Goal: Task Accomplishment & Management: Use online tool/utility

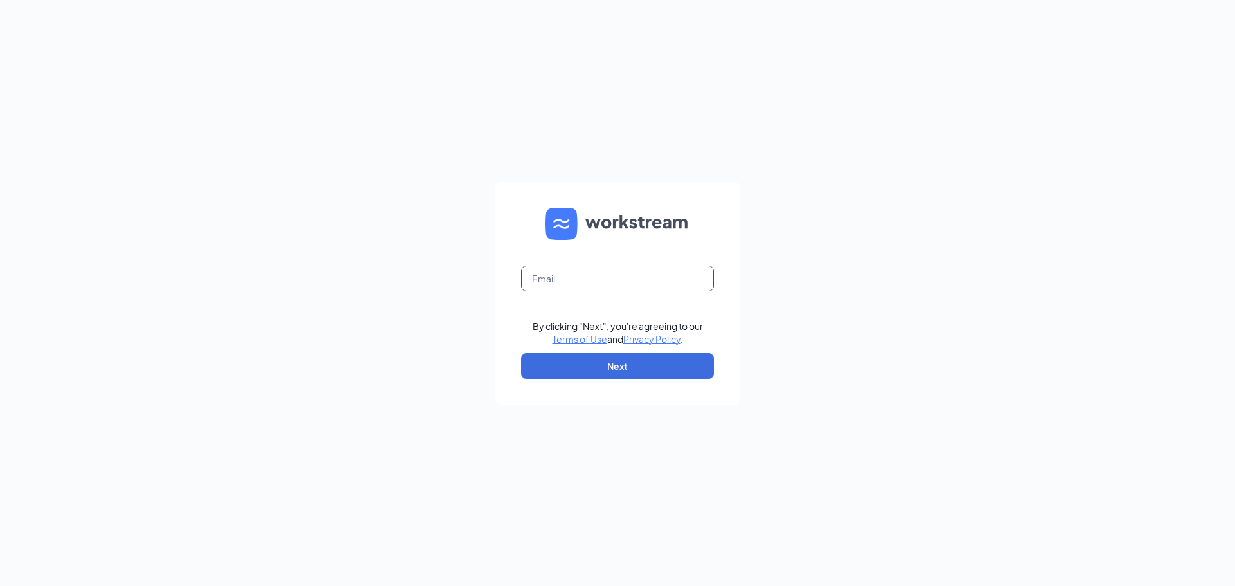
click at [602, 281] on input "text" at bounding box center [617, 279] width 193 height 26
type input "[EMAIL_ADDRESS][DOMAIN_NAME]"
click at [653, 365] on button "Next" at bounding box center [617, 366] width 193 height 26
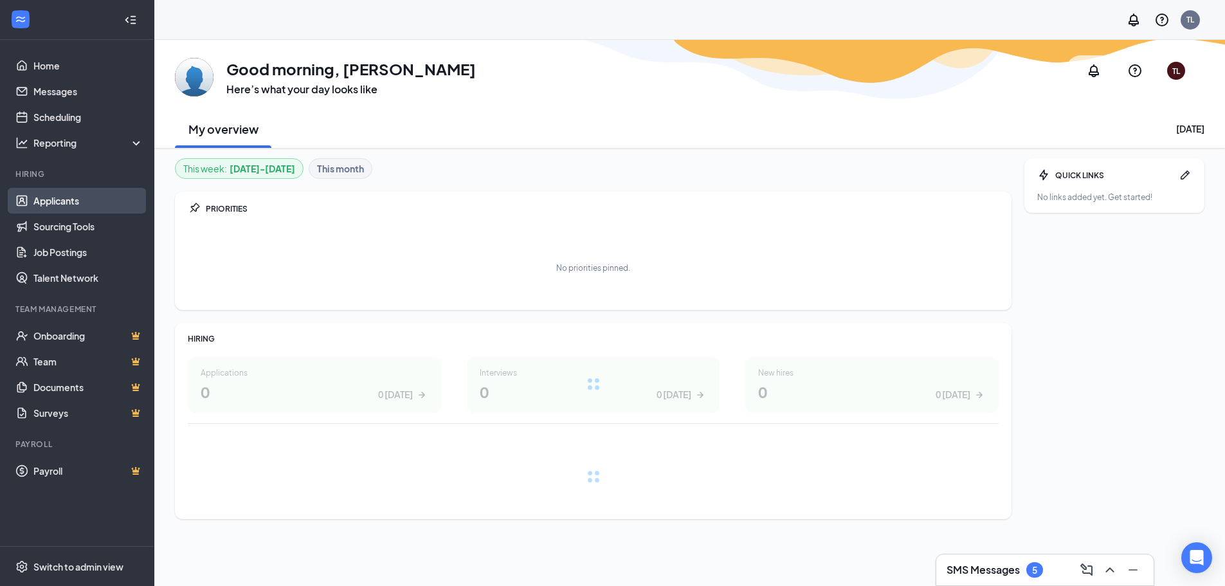
click at [70, 198] on link "Applicants" at bounding box center [88, 201] width 110 height 26
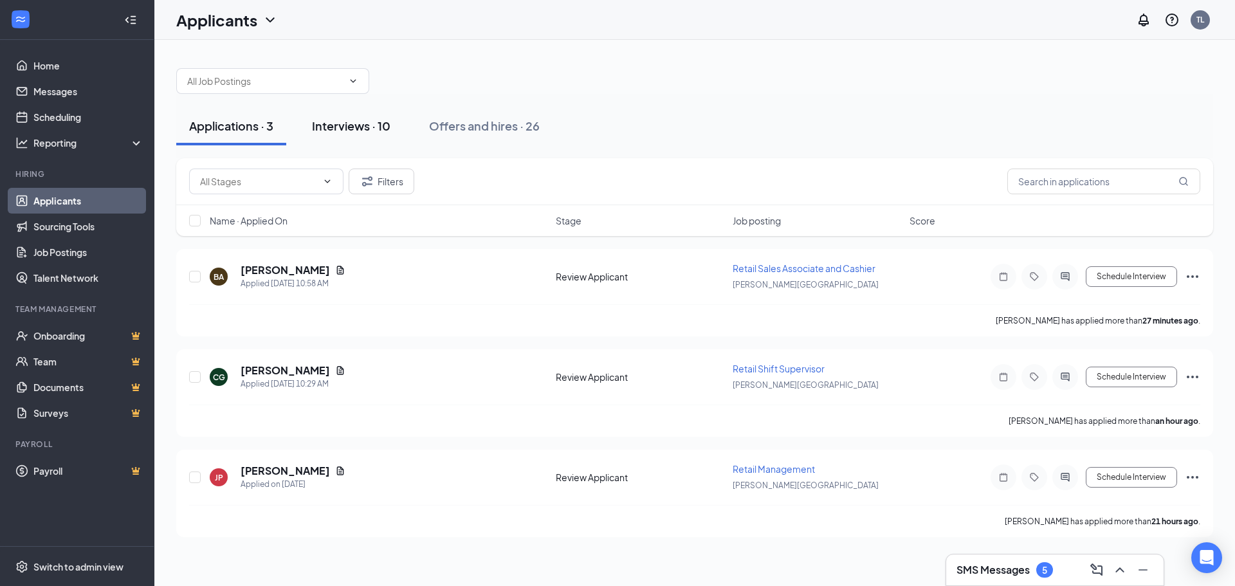
click at [368, 127] on div "Interviews · 10" at bounding box center [351, 126] width 78 height 16
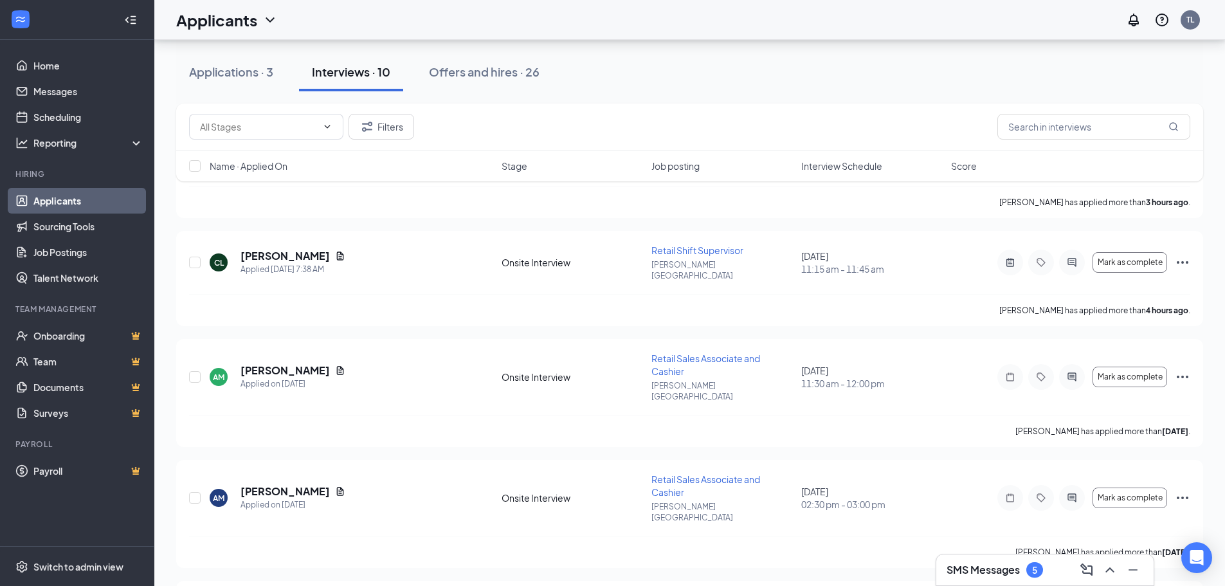
scroll to position [386, 0]
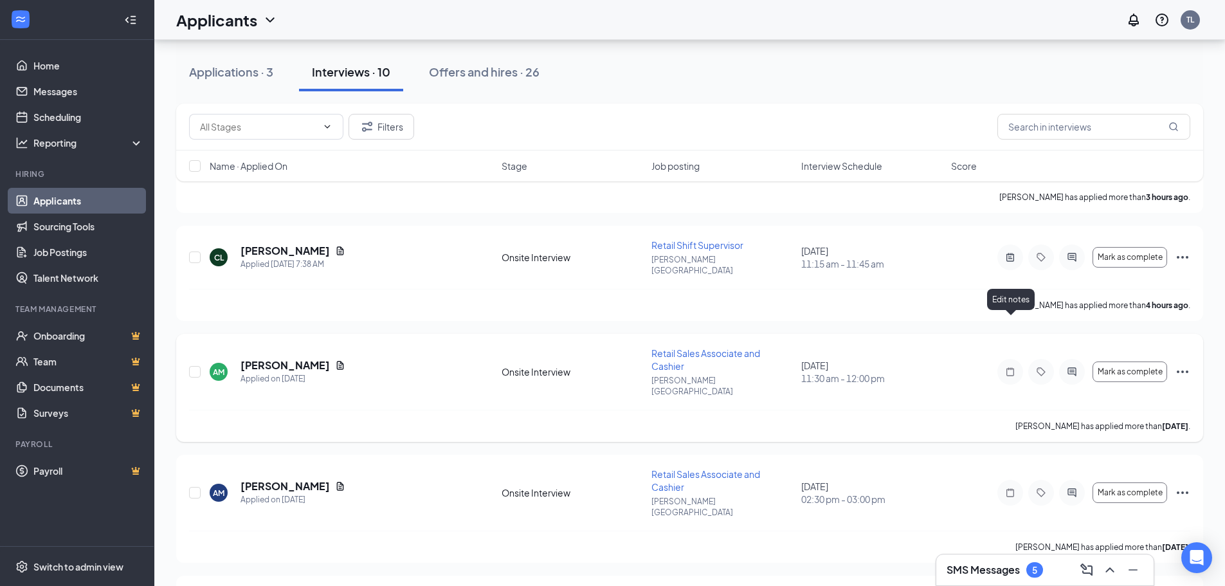
click at [1008, 367] on icon "Note" at bounding box center [1009, 372] width 15 height 10
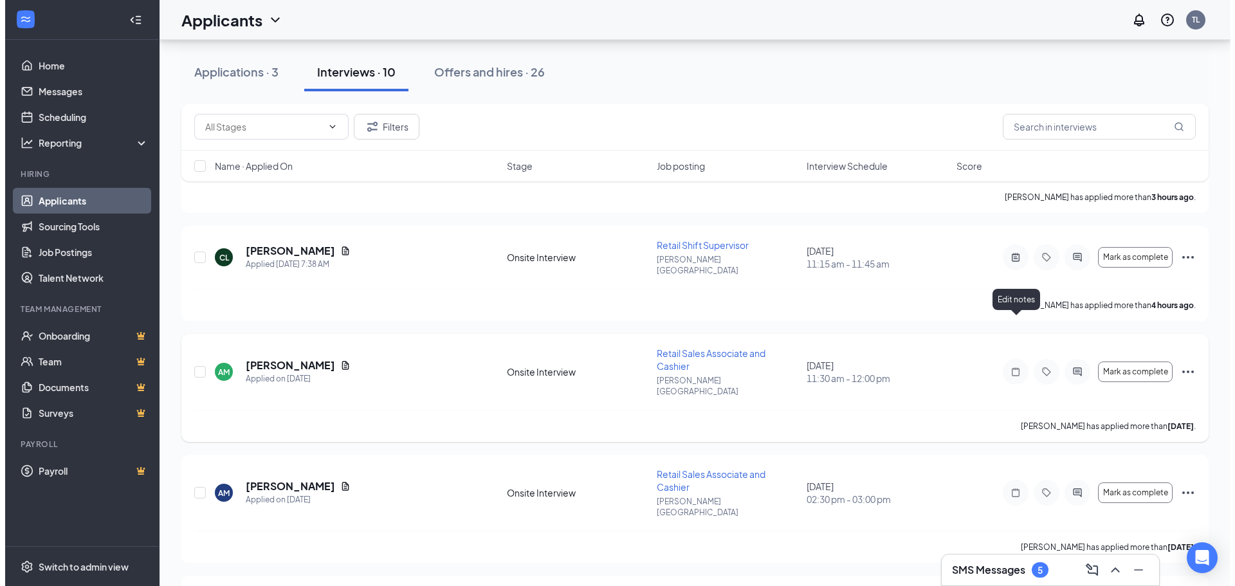
scroll to position [367, 0]
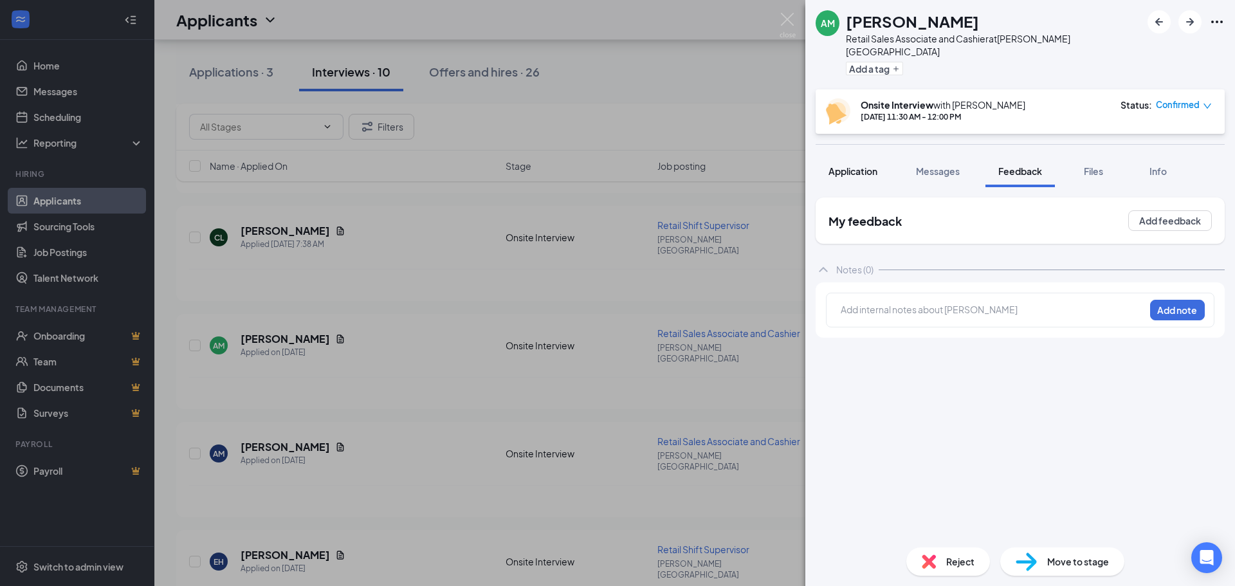
click at [846, 165] on span "Application" at bounding box center [852, 171] width 49 height 12
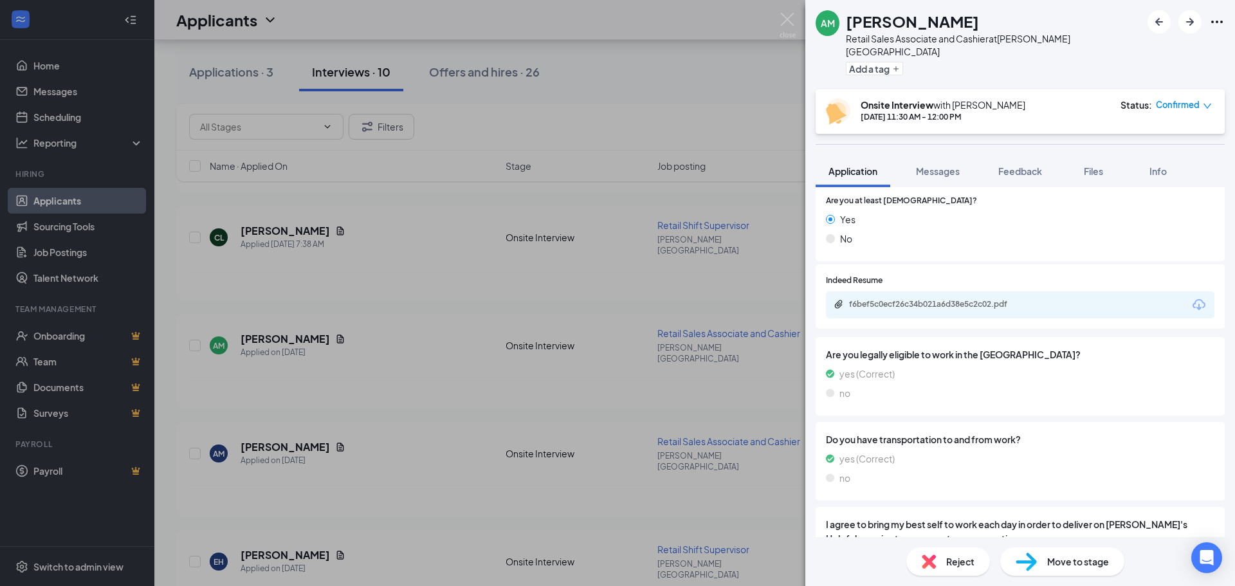
scroll to position [900, 0]
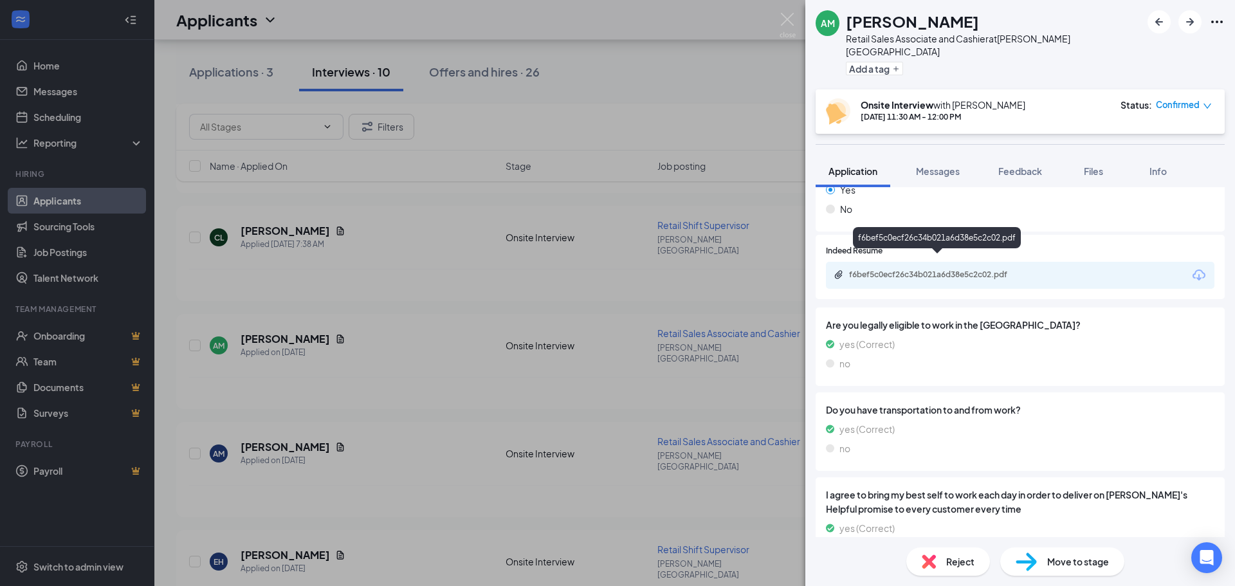
click at [936, 269] on div "f6bef5c0ecf26c34b021a6d38e5c2c02.pdf" at bounding box center [939, 274] width 180 height 10
click at [739, 118] on div "AM Angelo Martell Retail Sales Associate and Cashier at Jewell Square Add a tag…" at bounding box center [617, 293] width 1235 height 586
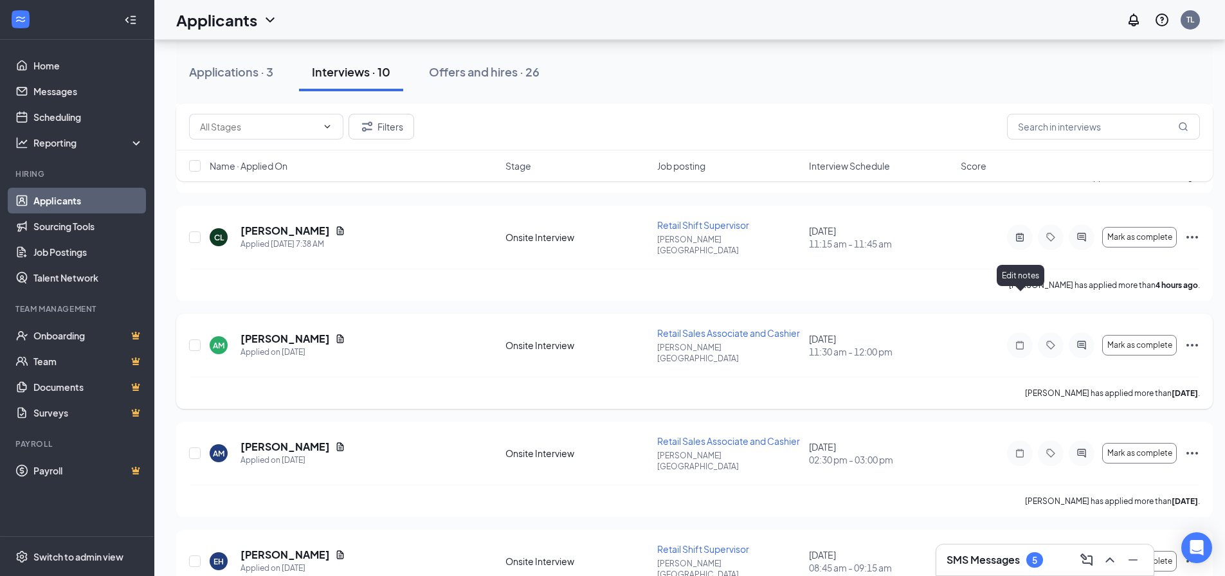
click at [1019, 340] on icon "Note" at bounding box center [1019, 345] width 15 height 10
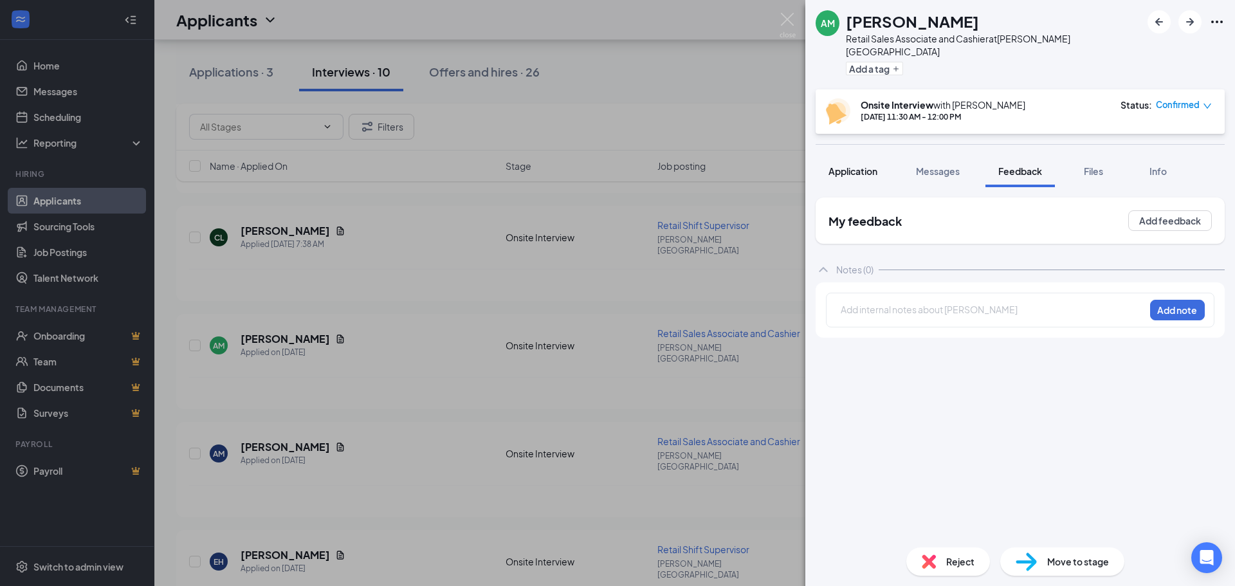
click at [860, 165] on span "Application" at bounding box center [852, 171] width 49 height 12
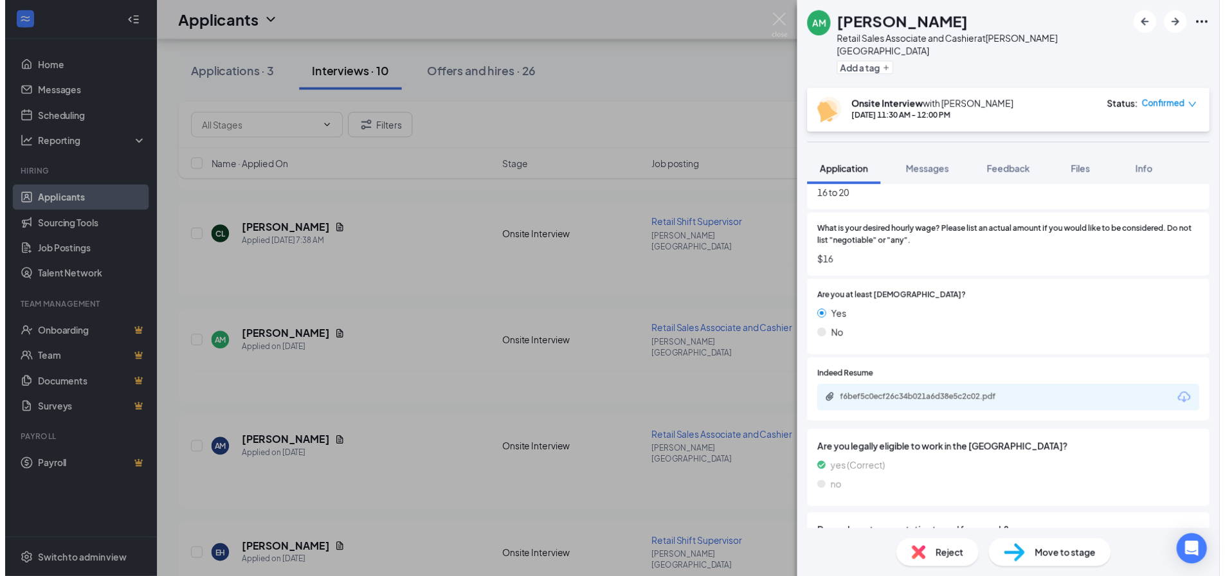
scroll to position [836, 0]
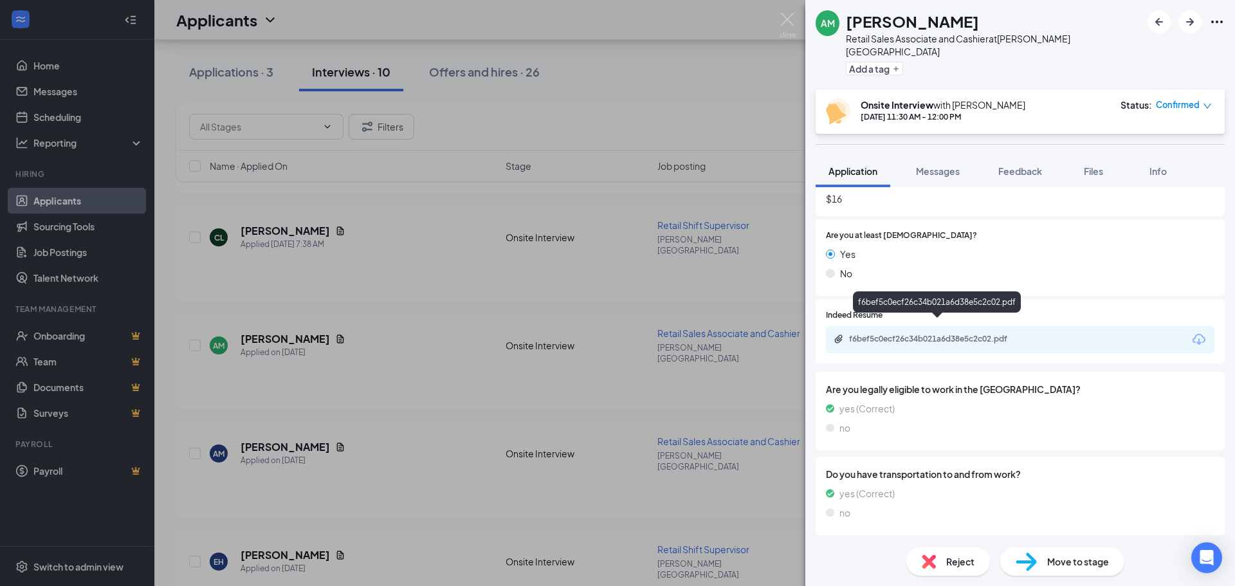
click at [936, 334] on div "f6bef5c0ecf26c34b021a6d38e5c2c02.pdf" at bounding box center [939, 339] width 180 height 10
click at [695, 102] on div "AM Angelo Martell Retail Sales Associate and Cashier at Jewell Square Add a tag…" at bounding box center [617, 293] width 1235 height 586
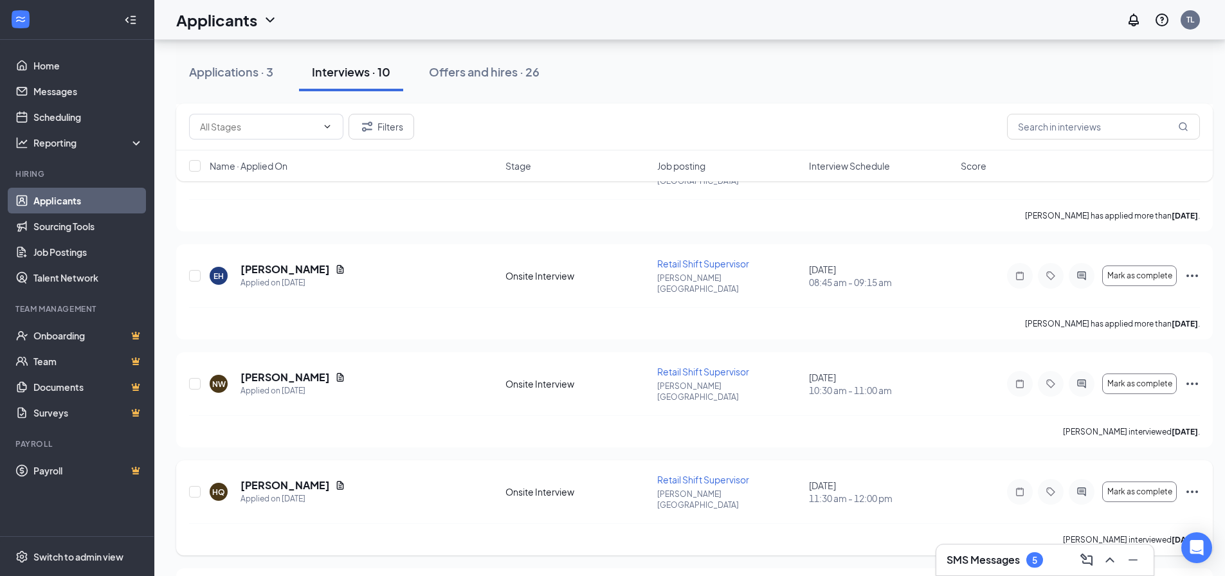
scroll to position [588, 0]
